Goal: Task Accomplishment & Management: Manage account settings

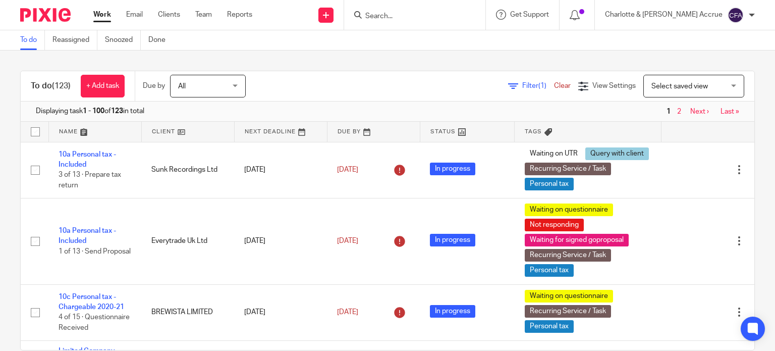
click at [430, 14] on input "Search" at bounding box center [409, 16] width 91 height 9
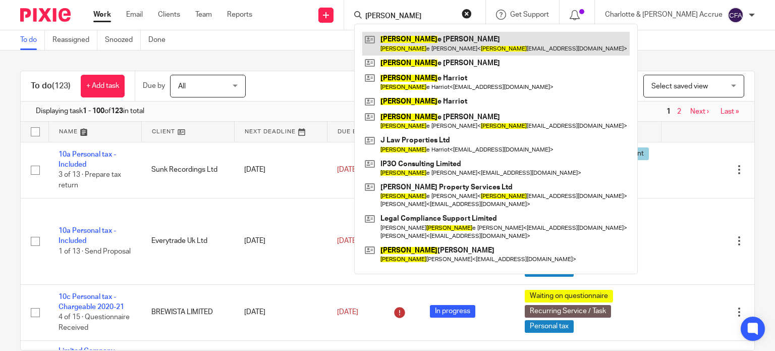
type input "[PERSON_NAME]"
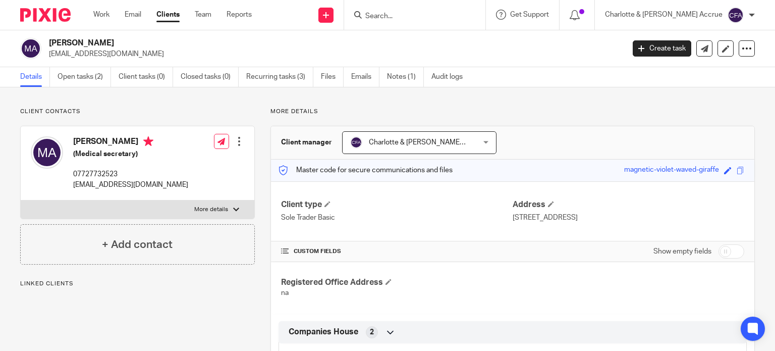
click at [724, 248] on input "checkbox" at bounding box center [732, 251] width 26 height 14
checkbox input "true"
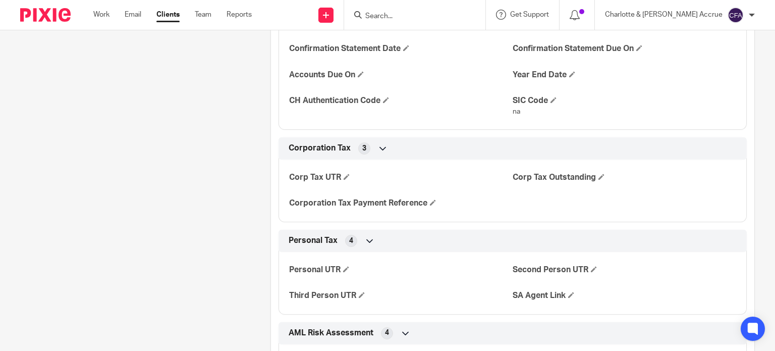
scroll to position [1219, 0]
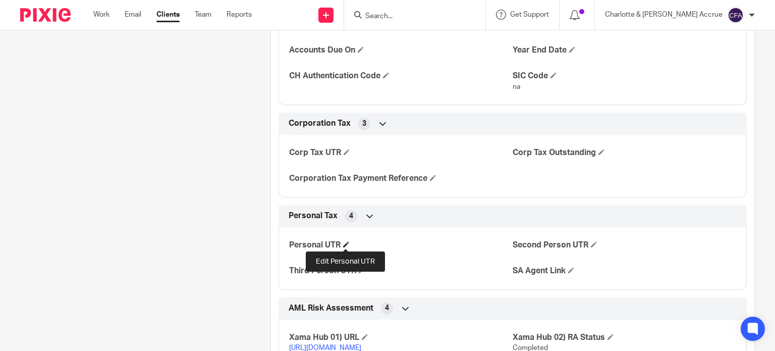
click at [346, 242] on span at bounding box center [346, 244] width 6 height 6
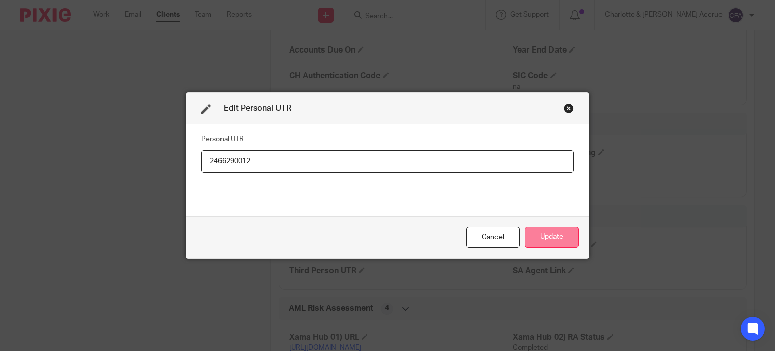
type input "2466290012"
click at [554, 240] on button "Update" at bounding box center [552, 238] width 54 height 22
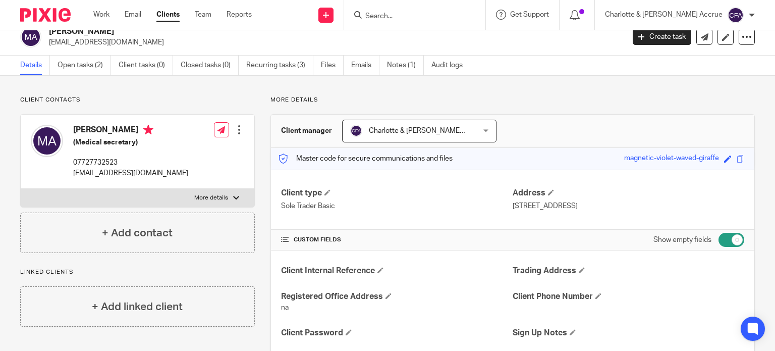
scroll to position [0, 0]
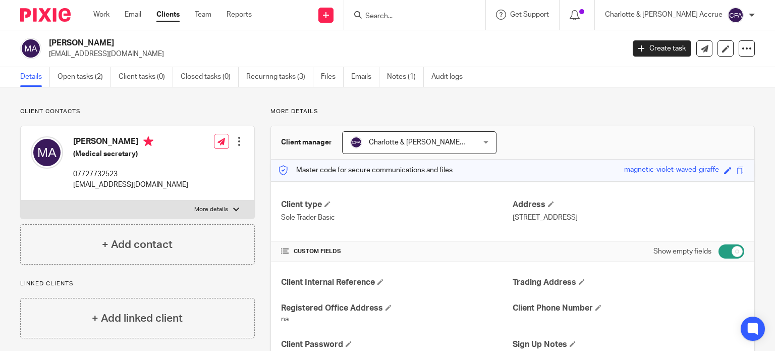
drag, startPoint x: 713, startPoint y: 219, endPoint x: 677, endPoint y: 216, distance: 35.4
click at [677, 216] on p "43 The Oval, Lulworth Camp City Wareham Postcode BH20 5QA" at bounding box center [629, 217] width 232 height 10
copy p "BH20 5QA"
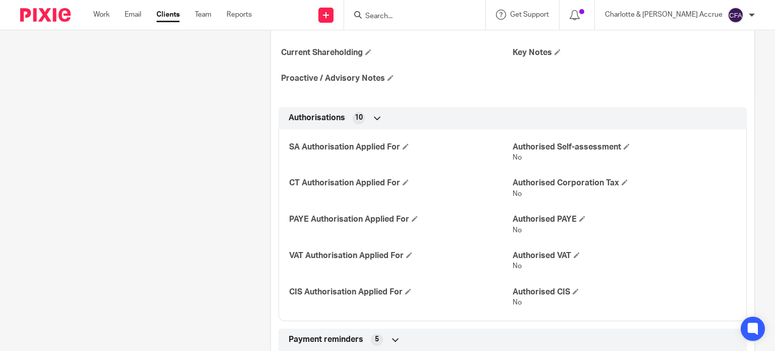
scroll to position [319, 0]
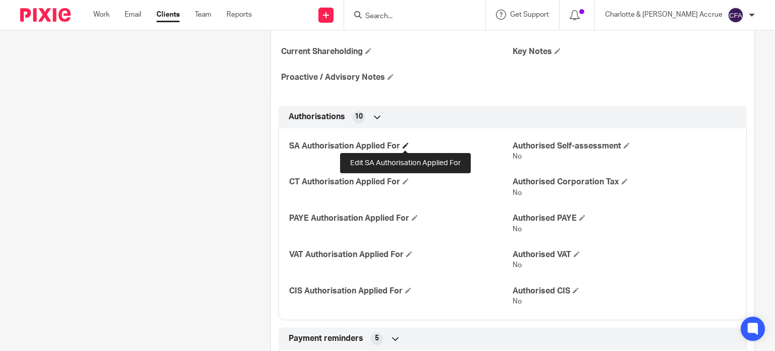
click at [406, 145] on span at bounding box center [406, 145] width 6 height 6
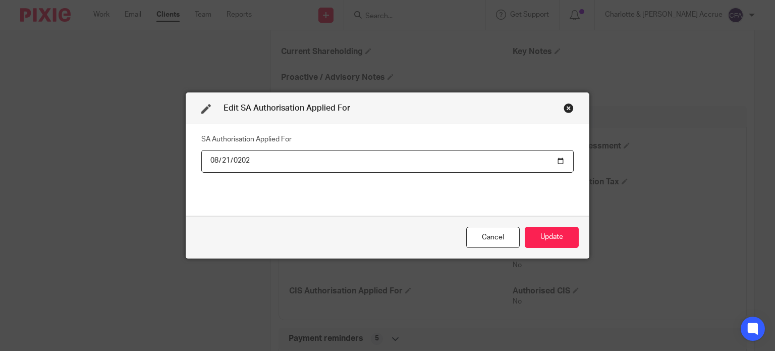
type input "[DATE]"
click at [549, 232] on button "Update" at bounding box center [552, 238] width 54 height 22
